Goal: Task Accomplishment & Management: Manage account settings

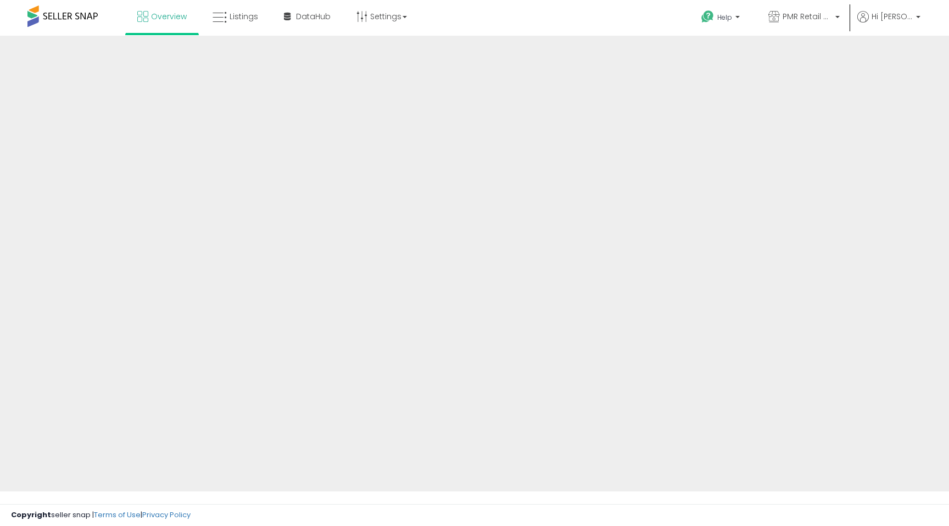
click at [230, 23] on link "Listings" at bounding box center [235, 16] width 62 height 33
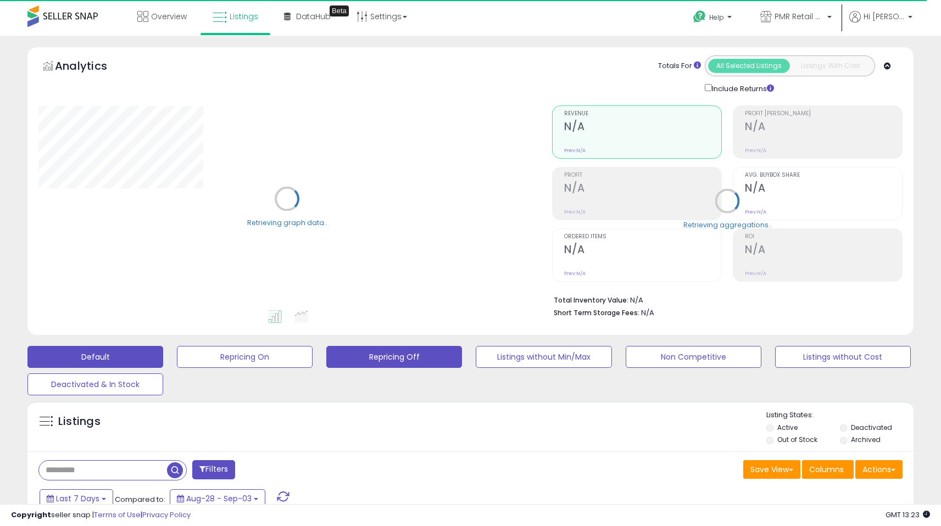
click at [383, 360] on button "Repricing Off" at bounding box center [394, 357] width 136 height 22
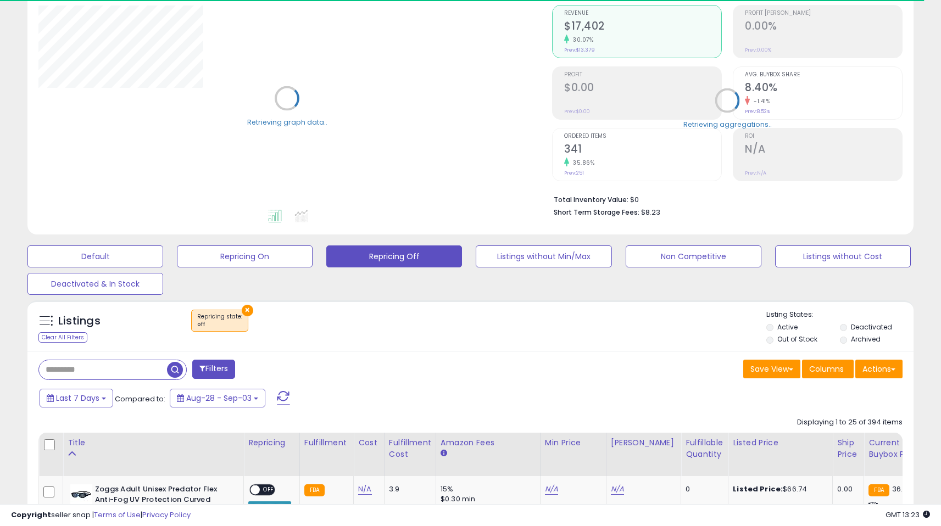
drag, startPoint x: 948, startPoint y: 71, endPoint x: 946, endPoint y: 299, distance: 228.0
click at [941, 299] on html "Unable to login Retrieving listings data.. has not yet accepted the Terms of Us…" at bounding box center [470, 162] width 941 height 526
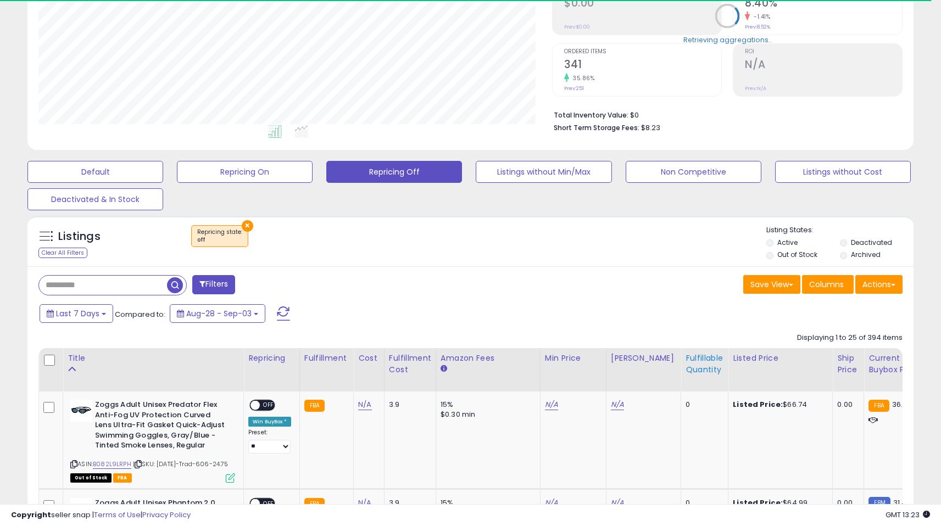
scroll to position [225, 514]
click at [689, 356] on div "Fulfillable Quantity" at bounding box center [705, 364] width 38 height 23
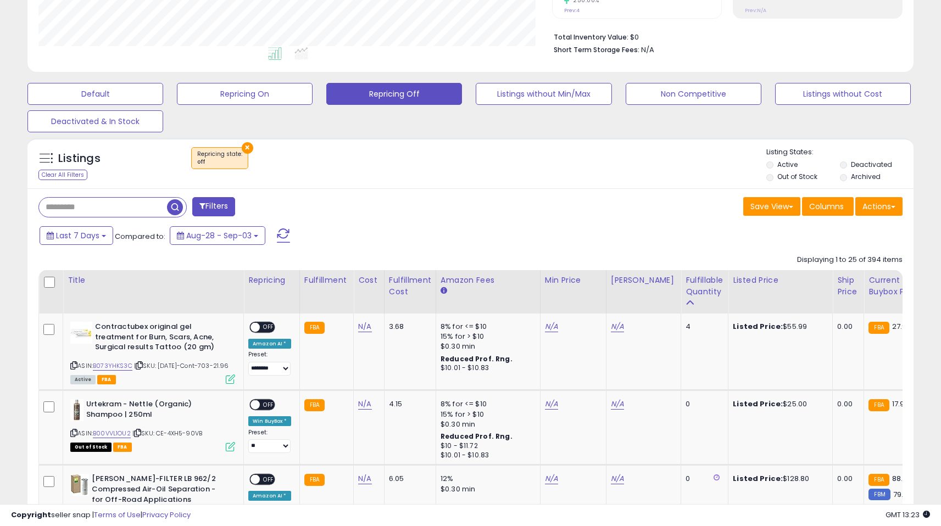
scroll to position [280, 0]
